Goal: Information Seeking & Learning: Learn about a topic

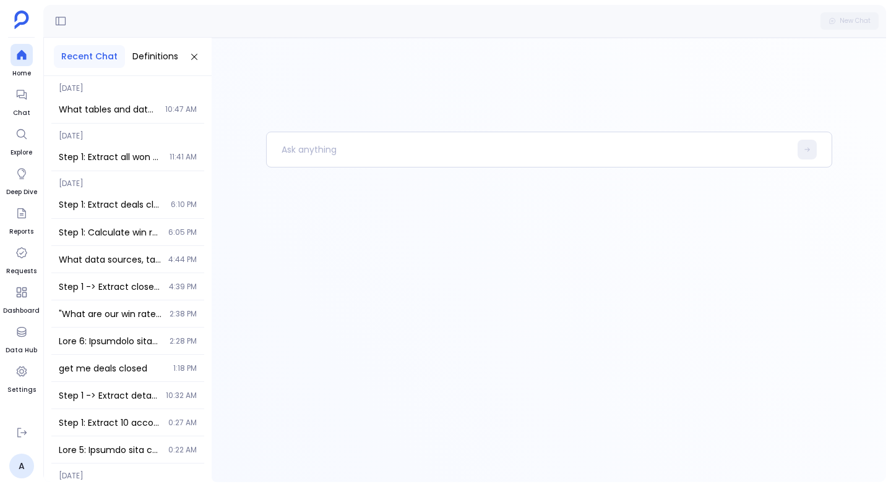
click at [139, 140] on span "[DATE]" at bounding box center [127, 132] width 153 height 17
click at [134, 148] on div "Step 1: Extract all won opportunities using Won opportunities key definition Qu…" at bounding box center [127, 157] width 153 height 27
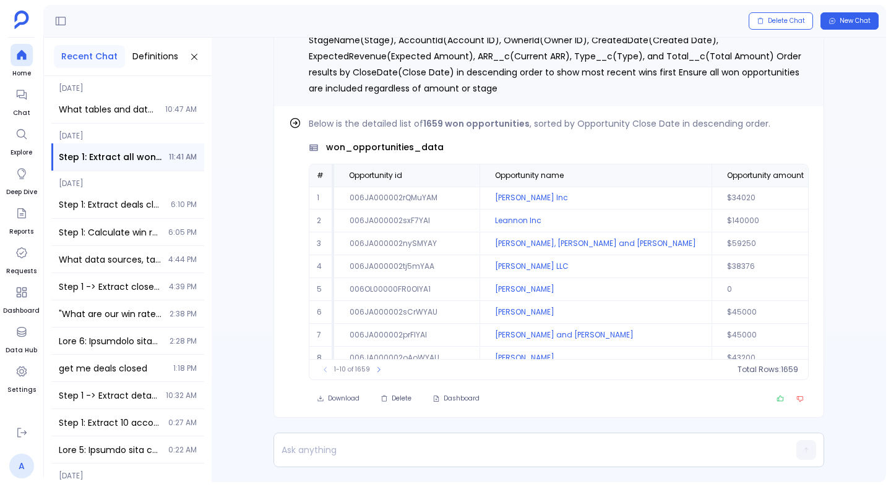
click at [22, 466] on link "A" at bounding box center [21, 466] width 25 height 25
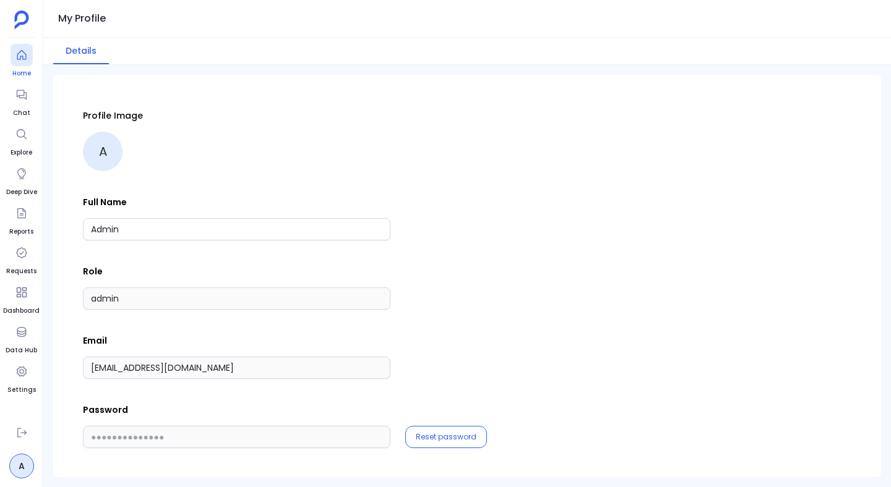
click at [19, 69] on span "Home" at bounding box center [22, 74] width 22 height 10
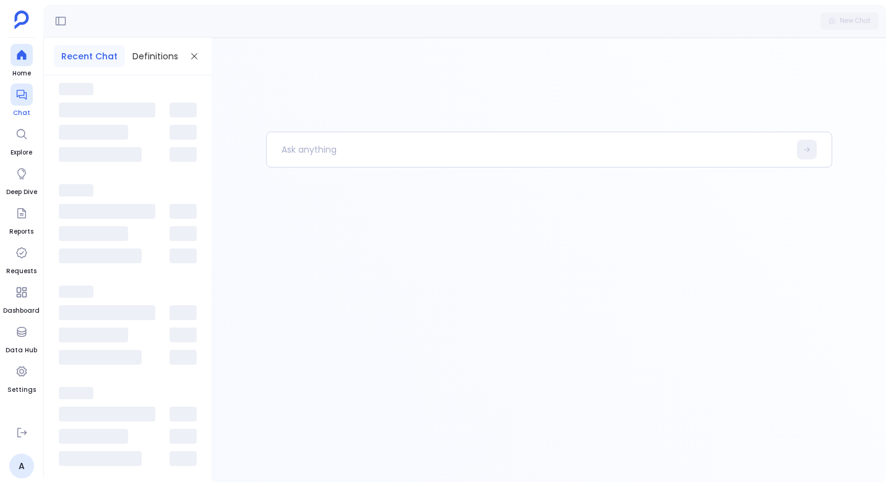
click at [23, 89] on icon at bounding box center [21, 94] width 12 height 12
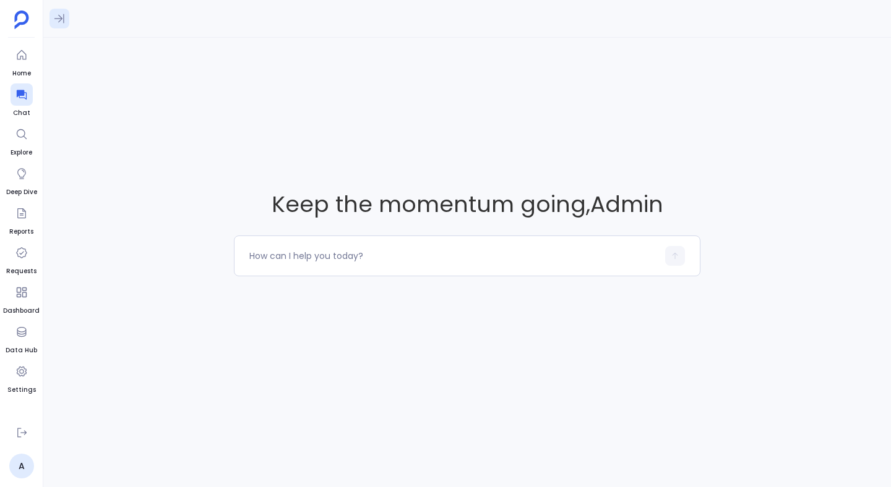
click at [57, 12] on icon at bounding box center [59, 18] width 12 height 12
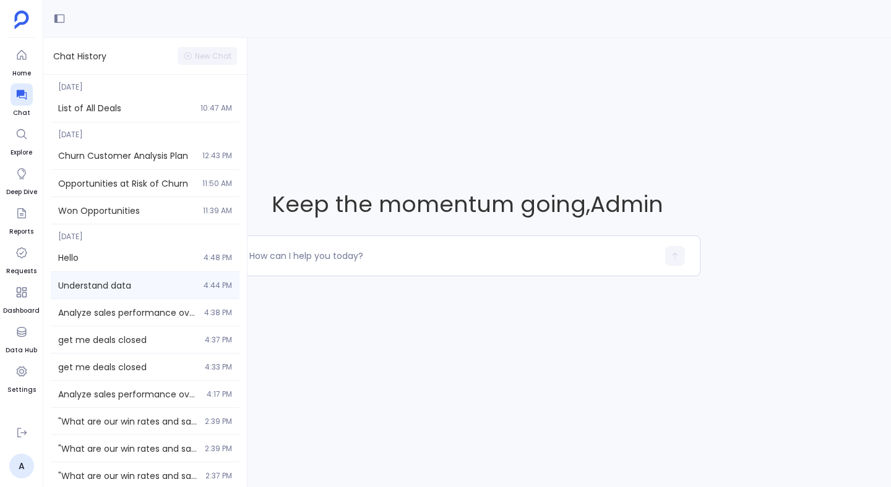
click at [101, 286] on span "Understand data" at bounding box center [127, 286] width 138 height 12
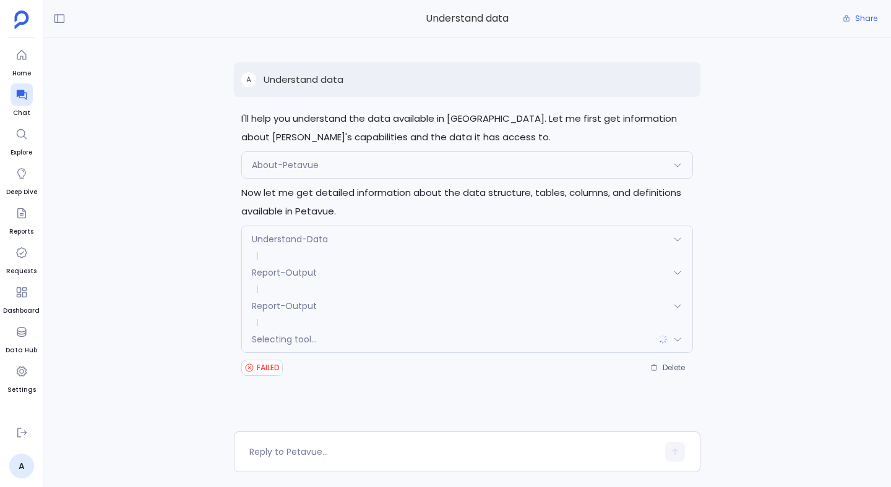
click at [101, 286] on div "A Understand data I'll help you understand the data available in [GEOGRAPHIC_DA…" at bounding box center [467, 235] width 848 height 394
